Goal: Task Accomplishment & Management: Use online tool/utility

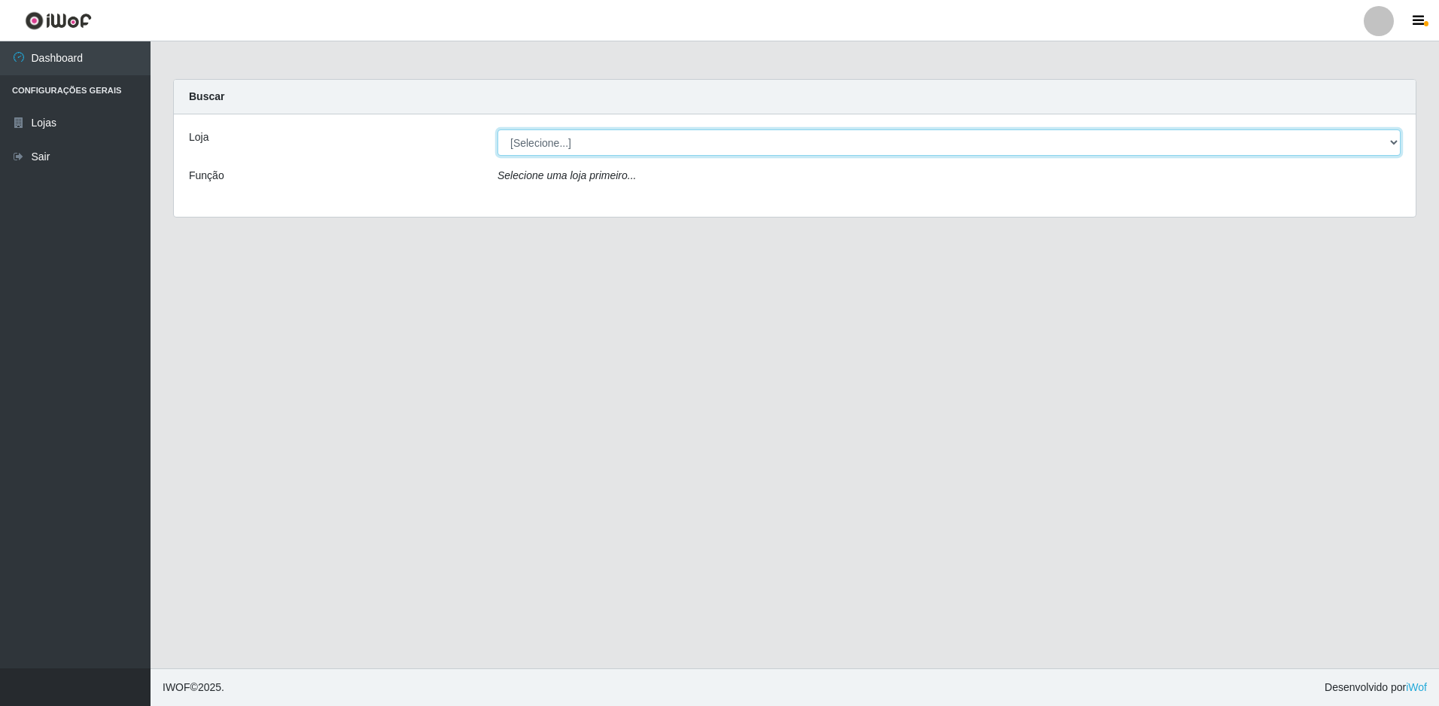
click at [585, 138] on select "[Selecione...] Extrabom - Loja 51 Gaivotas" at bounding box center [949, 142] width 903 height 26
select select "469"
click at [498, 129] on select "[Selecione...] Extrabom - Loja 51 Gaivotas" at bounding box center [949, 142] width 903 height 26
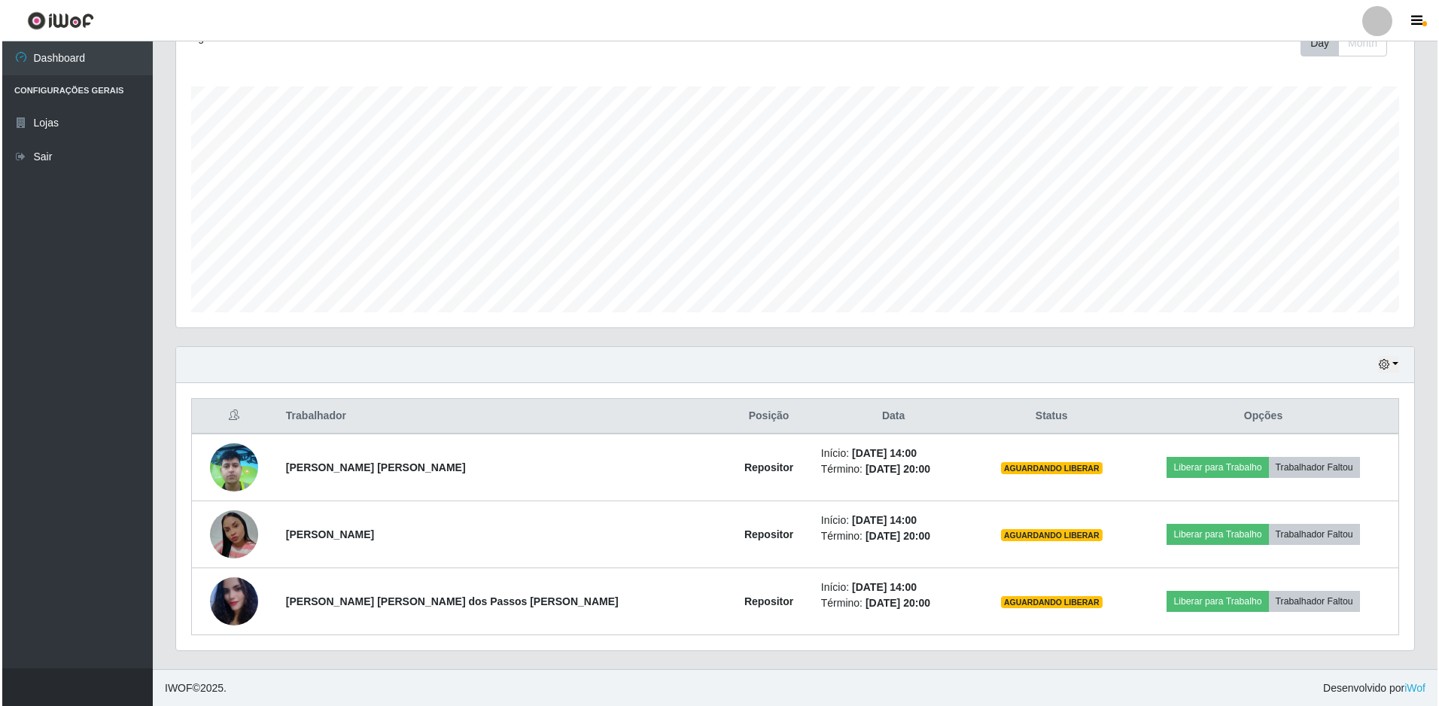
scroll to position [227, 0]
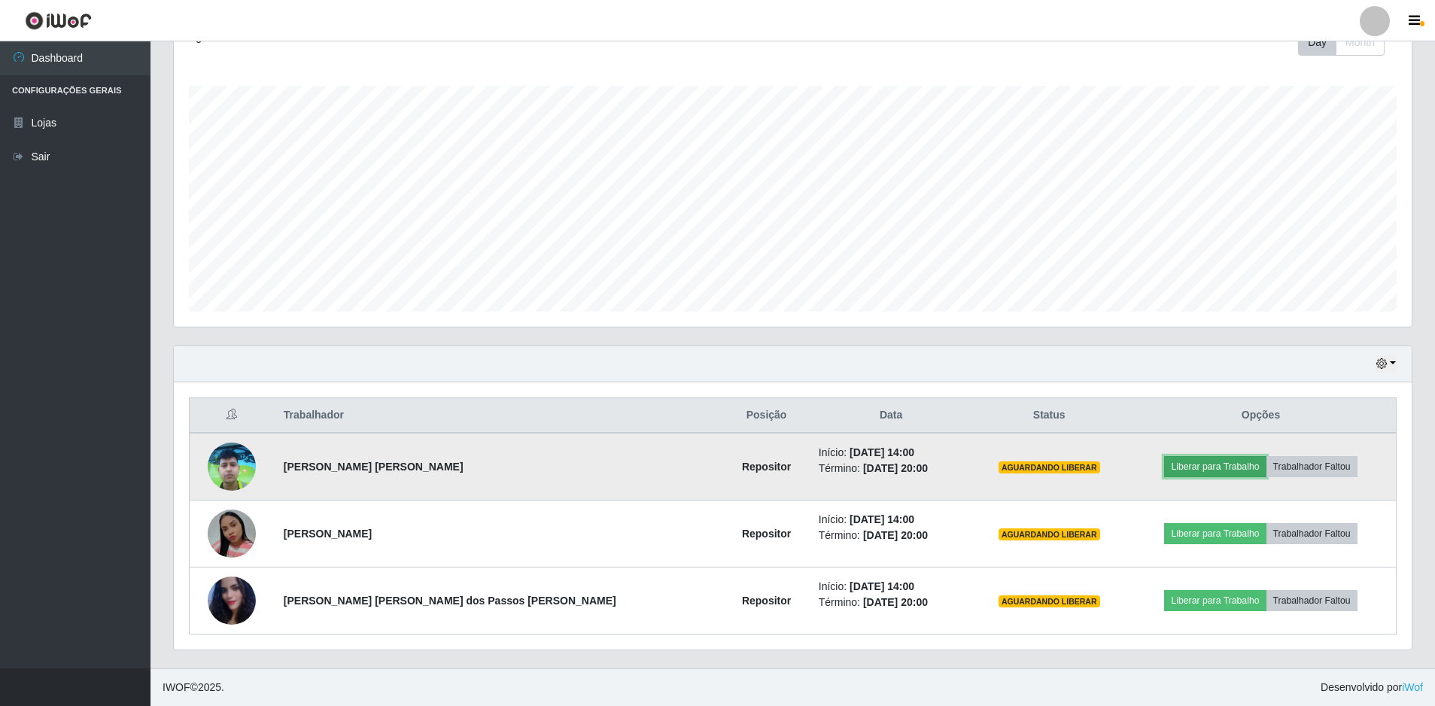
click at [1222, 474] on button "Liberar para Trabalho" at bounding box center [1215, 466] width 102 height 21
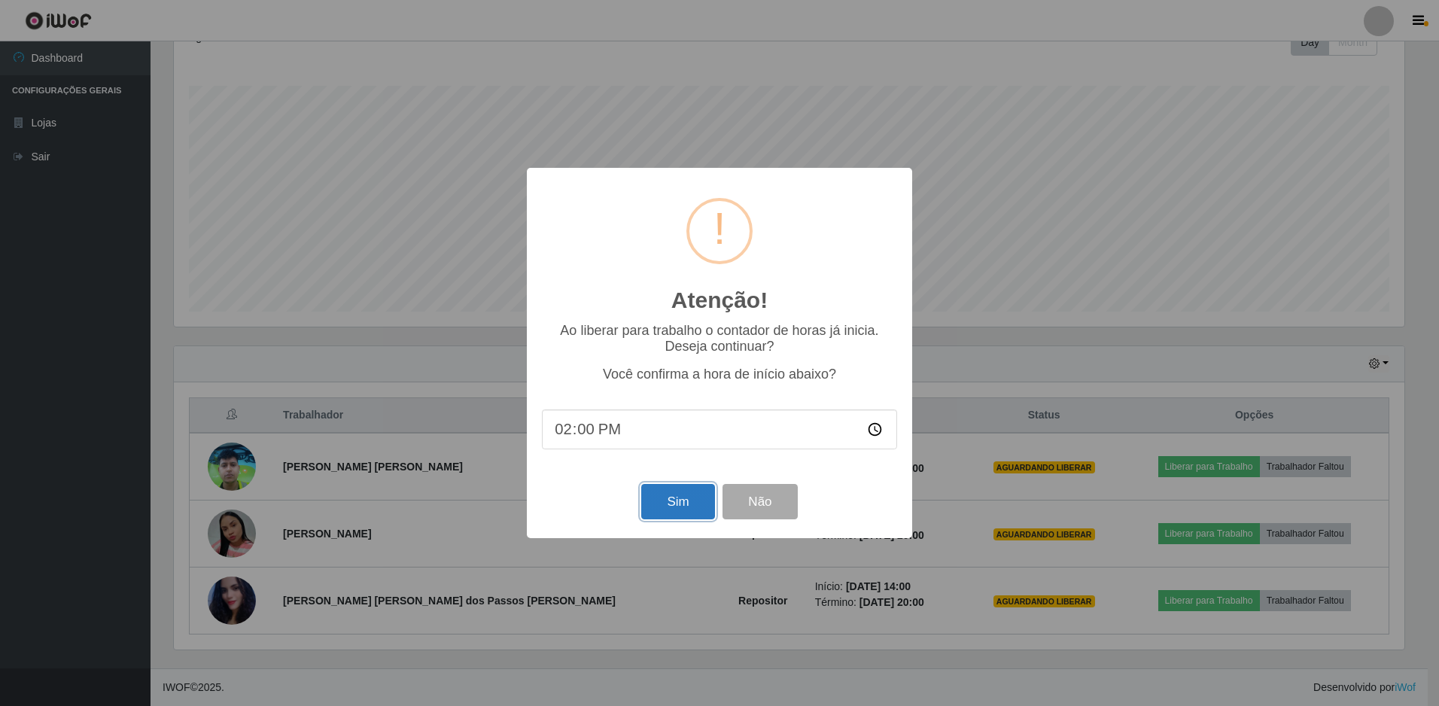
click at [692, 498] on button "Sim" at bounding box center [677, 501] width 73 height 35
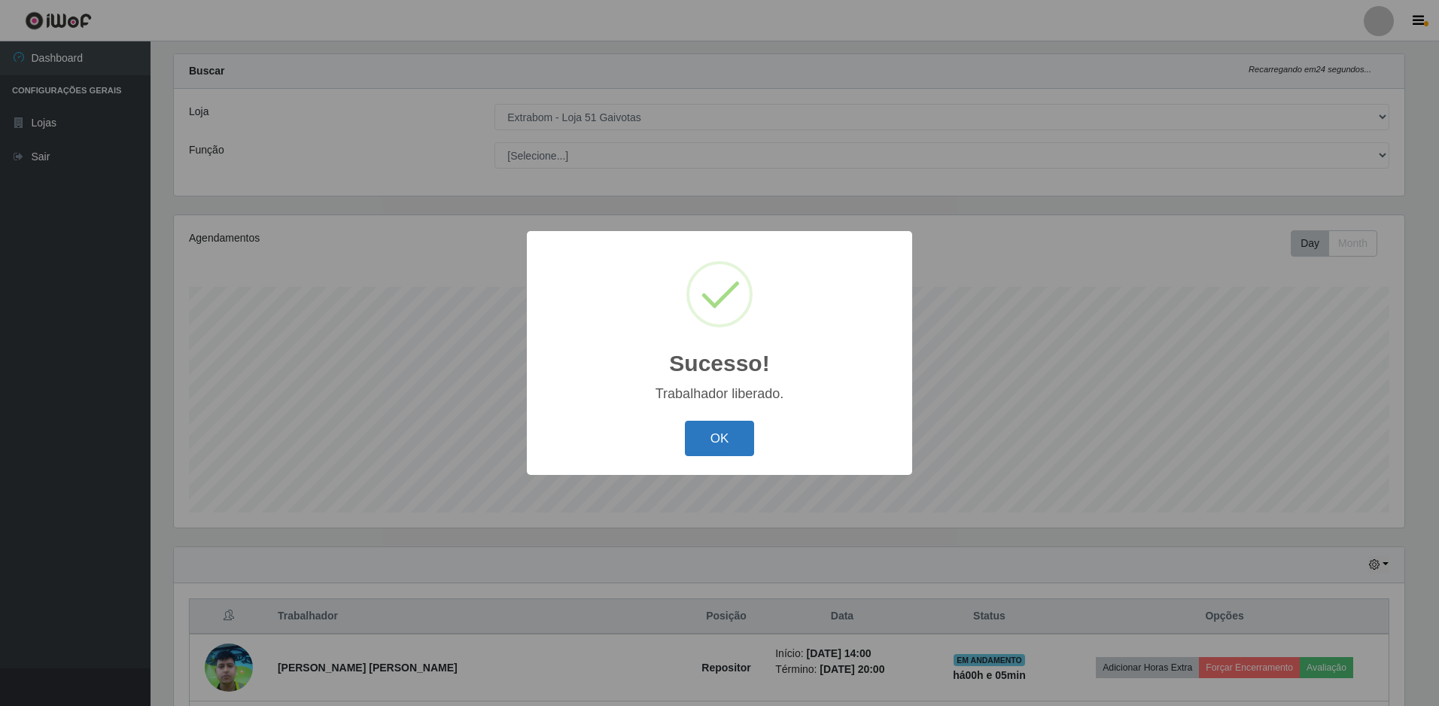
click at [702, 431] on button "OK" at bounding box center [720, 438] width 70 height 35
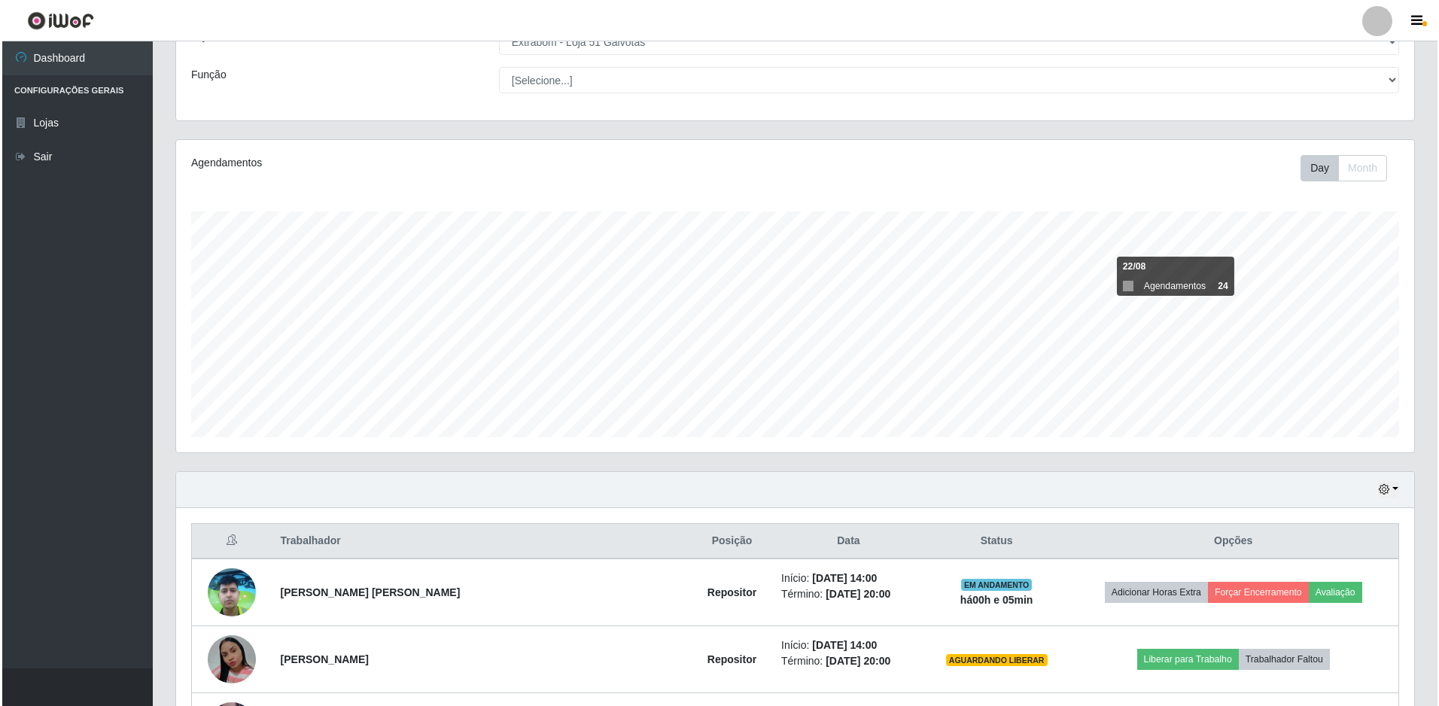
scroll to position [227, 0]
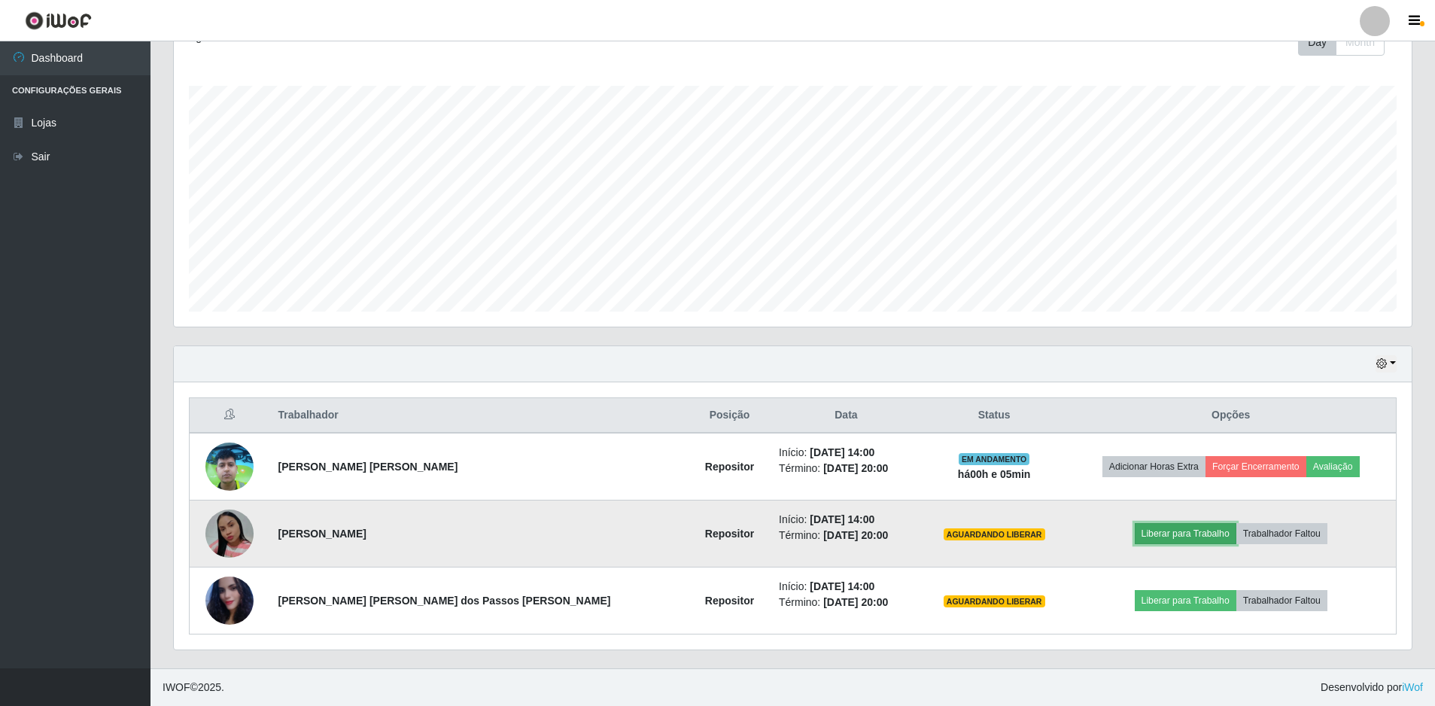
click at [1141, 530] on button "Liberar para Trabalho" at bounding box center [1186, 533] width 102 height 21
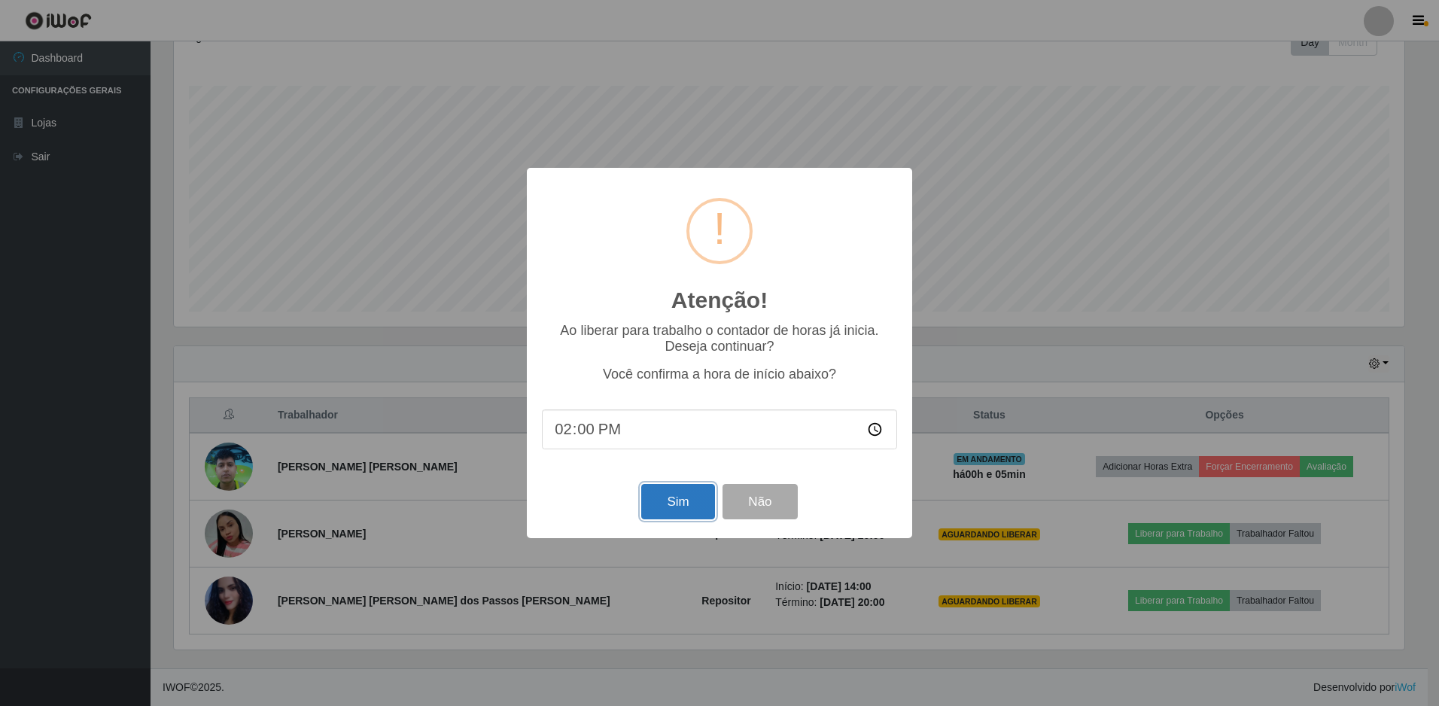
click at [697, 499] on button "Sim" at bounding box center [677, 501] width 73 height 35
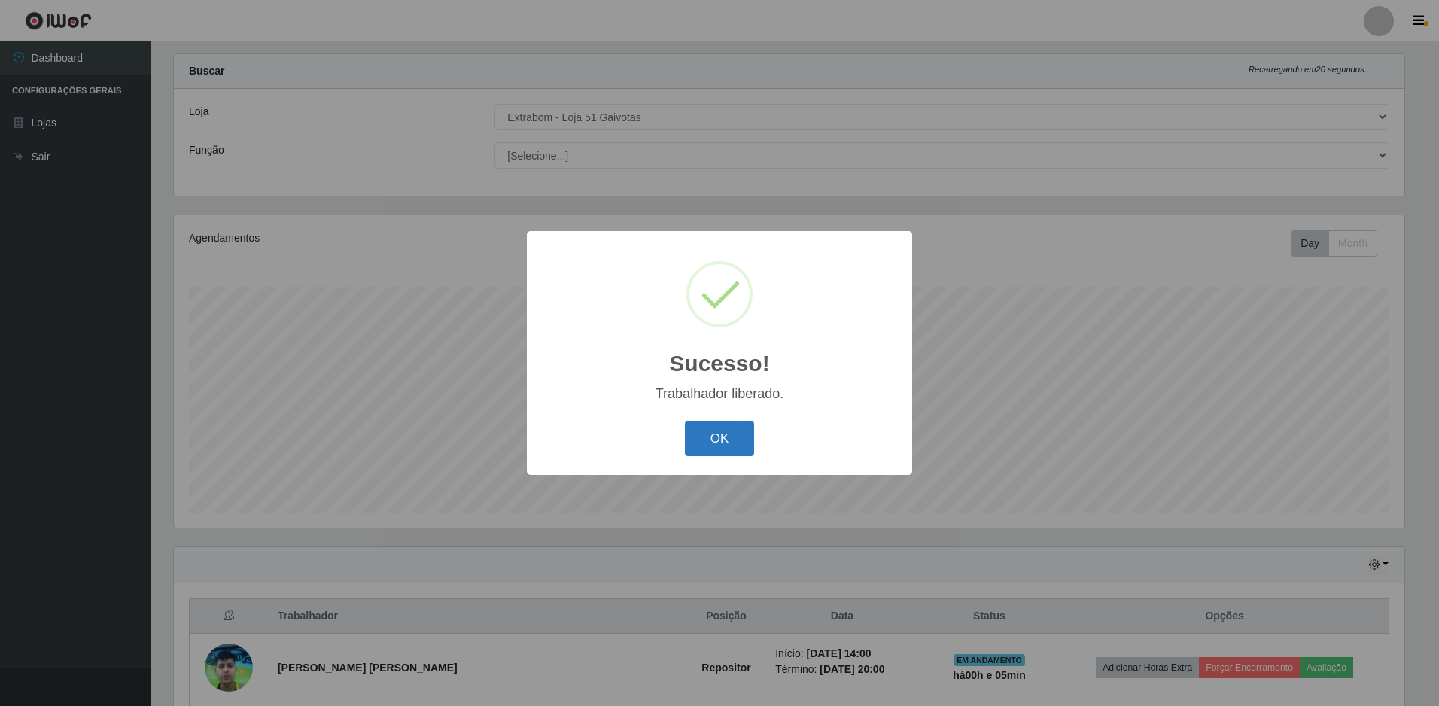
click at [700, 443] on button "OK" at bounding box center [720, 438] width 70 height 35
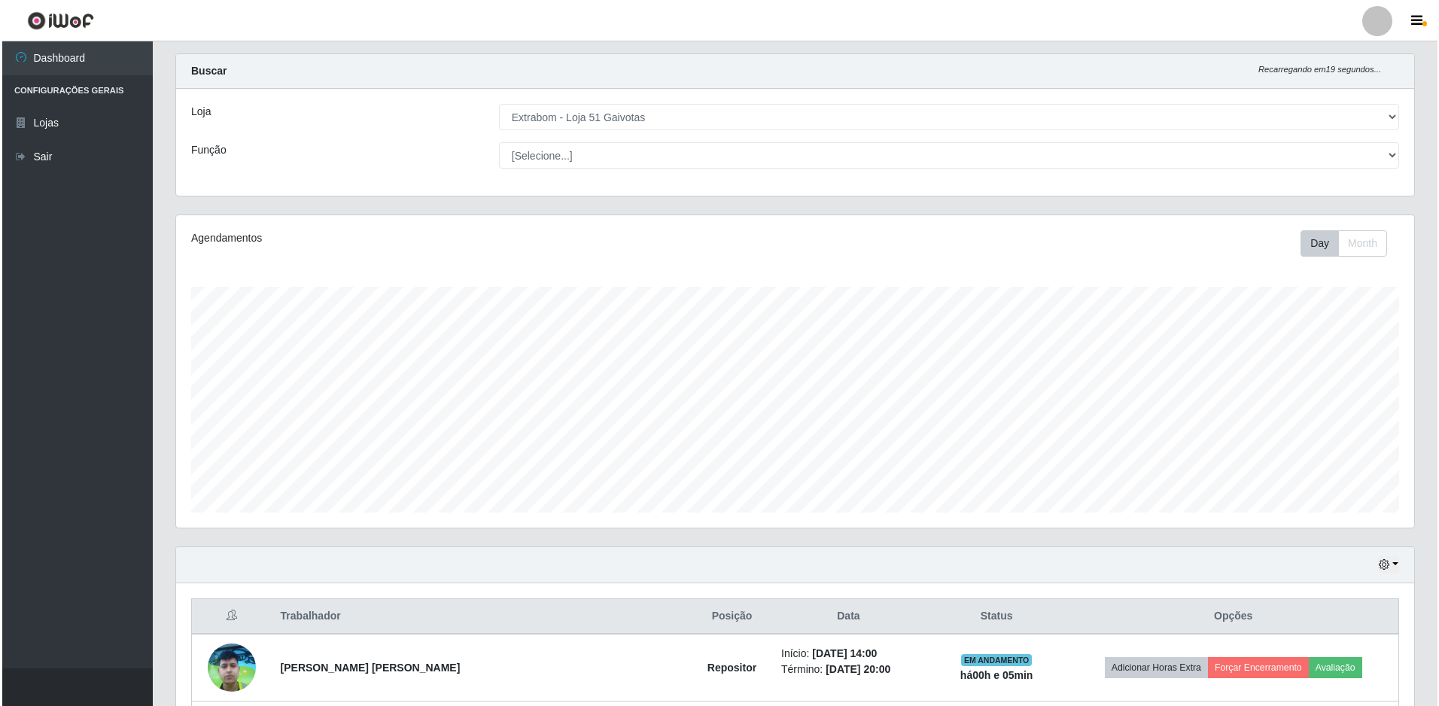
scroll to position [227, 0]
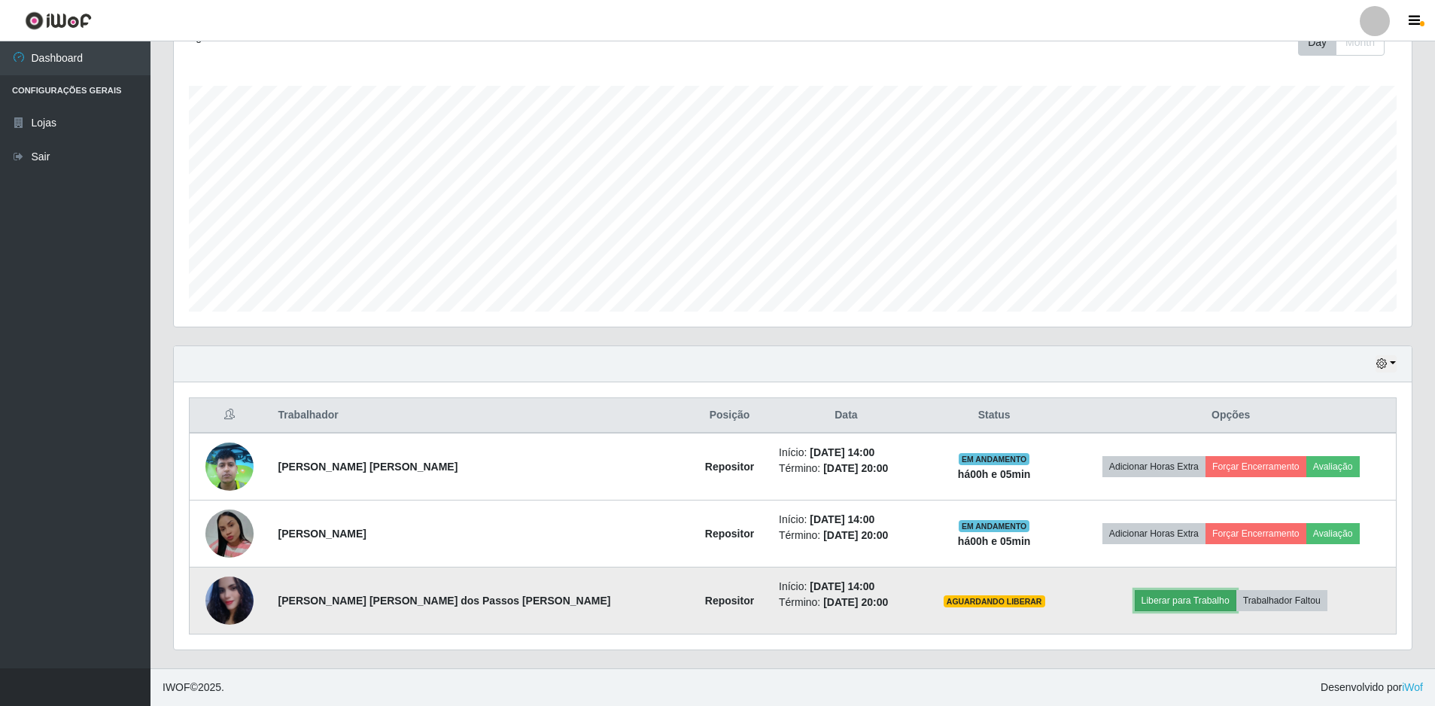
click at [1154, 601] on button "Liberar para Trabalho" at bounding box center [1186, 600] width 102 height 21
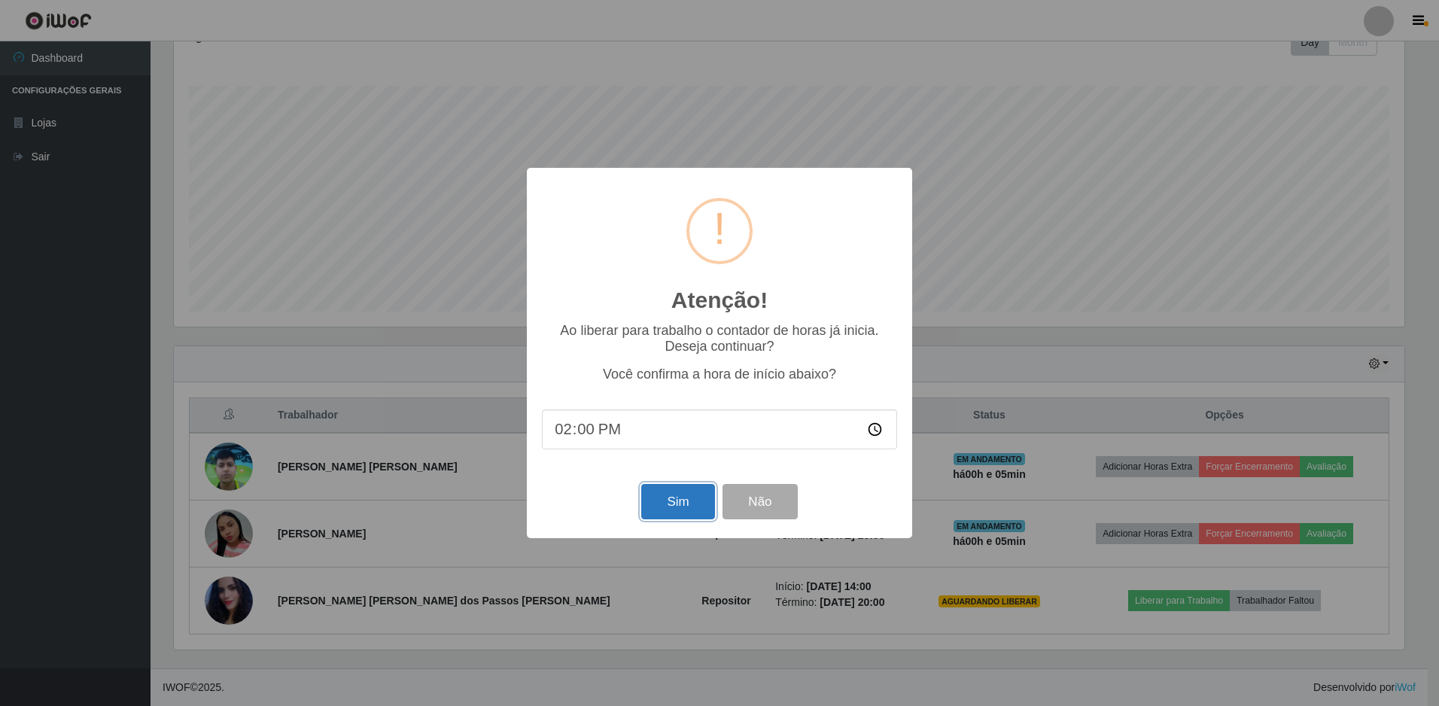
click at [685, 513] on button "Sim" at bounding box center [677, 501] width 73 height 35
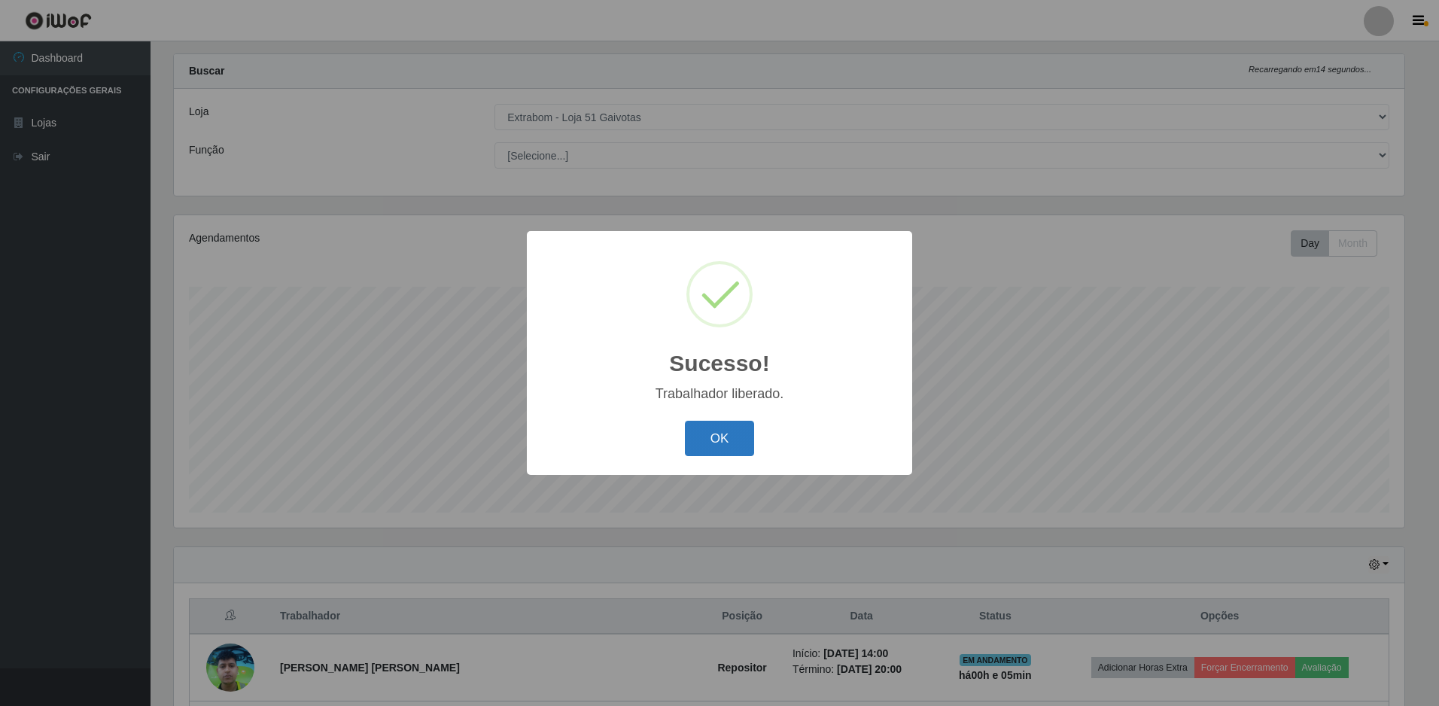
click at [723, 443] on button "OK" at bounding box center [720, 438] width 70 height 35
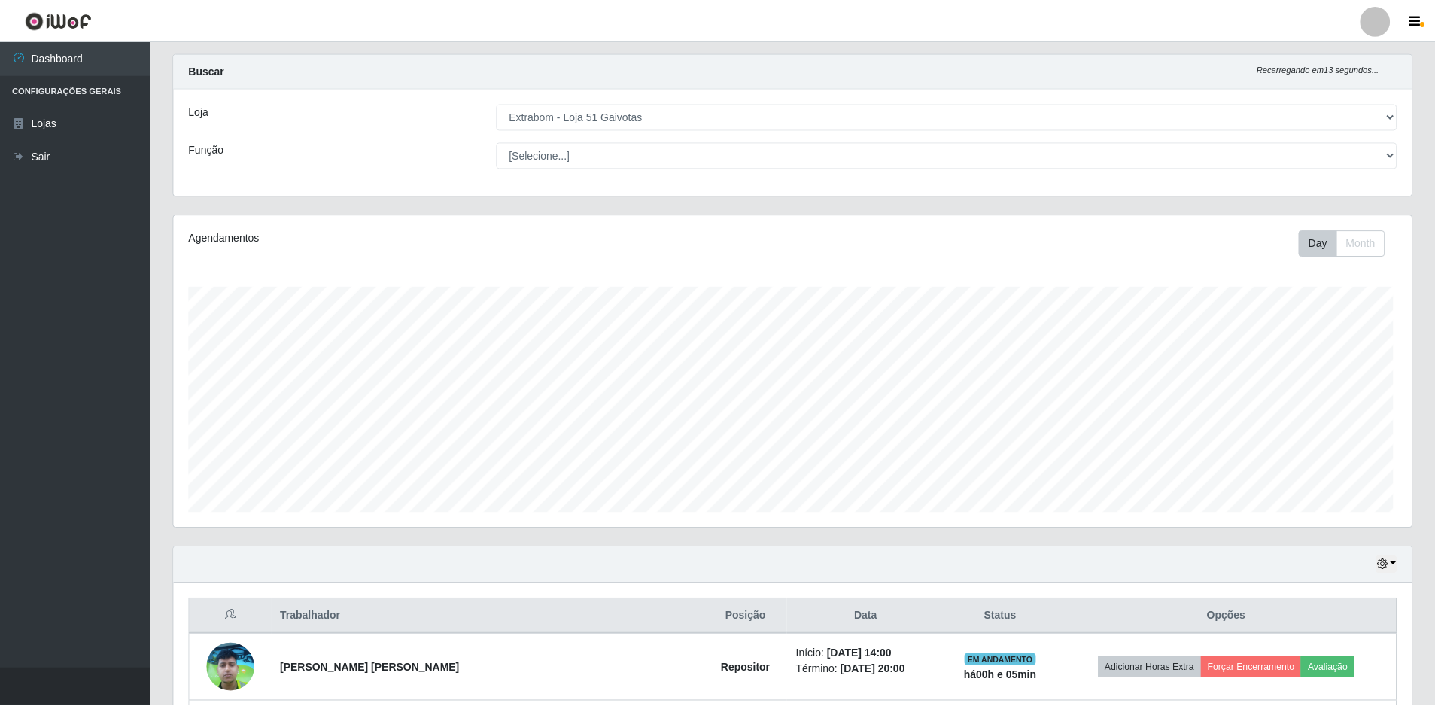
scroll to position [0, 0]
